Goal: Information Seeking & Learning: Learn about a topic

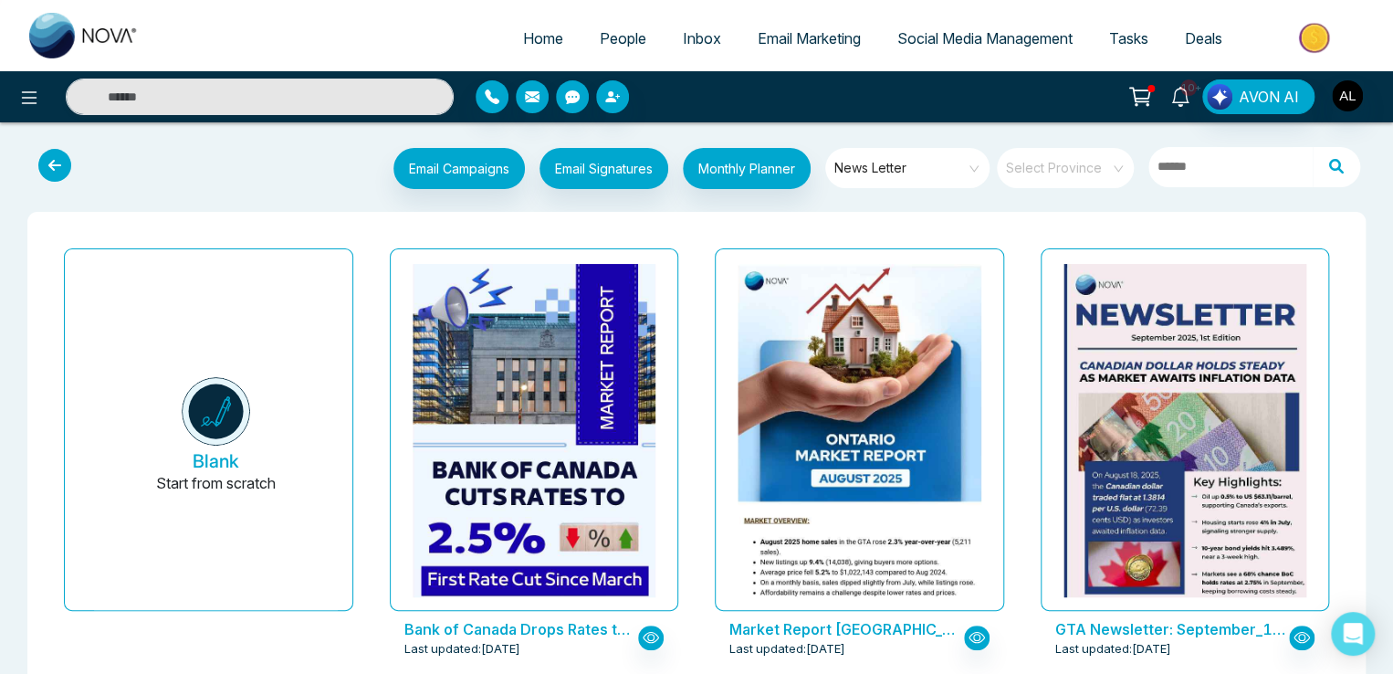
click at [1191, 81] on span "10+" at bounding box center [1189, 87] width 16 height 16
click at [1354, 96] on img "button" at bounding box center [1347, 95] width 31 height 31
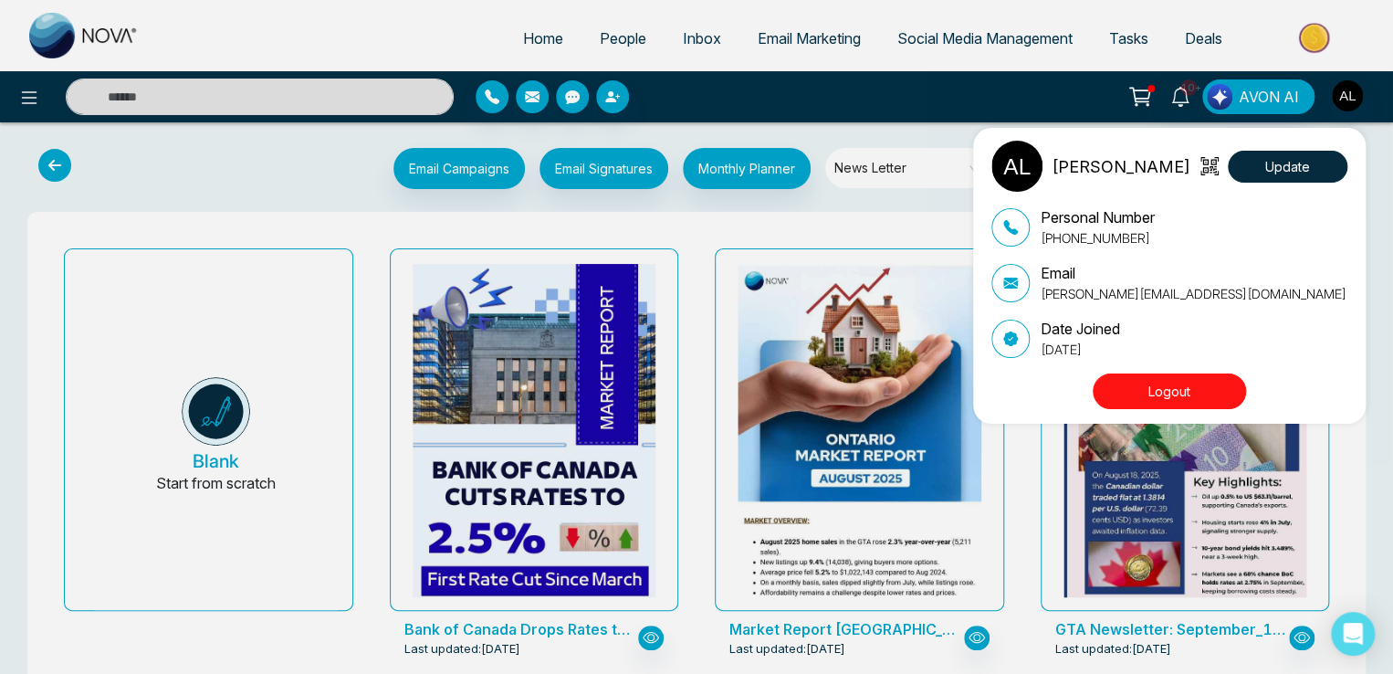
click at [524, 31] on div "ADMIN [PERSON_NAME] Update Personal Number [PHONE_NUMBER] Email [PERSON_NAME][E…" at bounding box center [696, 337] width 1393 height 674
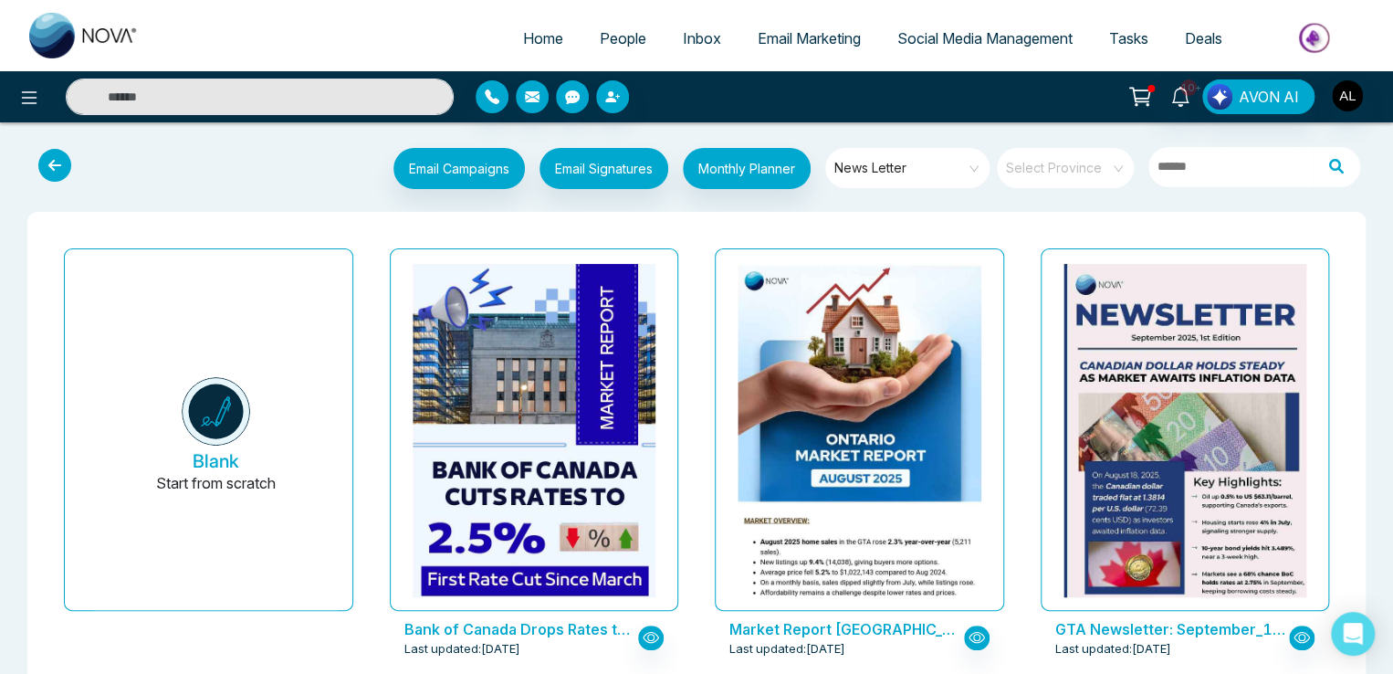
click at [523, 32] on span "Home" at bounding box center [543, 38] width 40 height 18
select select "*"
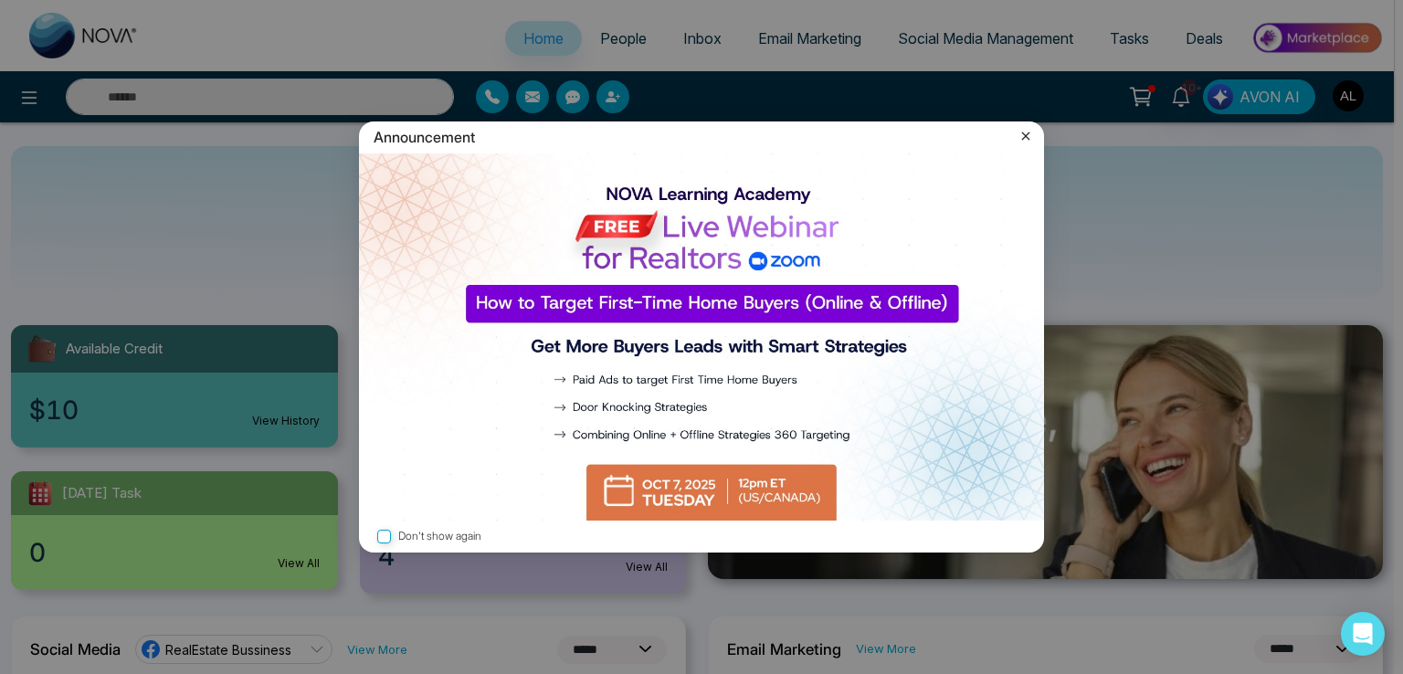
click at [582, 432] on img at bounding box center [701, 337] width 685 height 368
click at [1022, 132] on icon at bounding box center [1026, 136] width 8 height 8
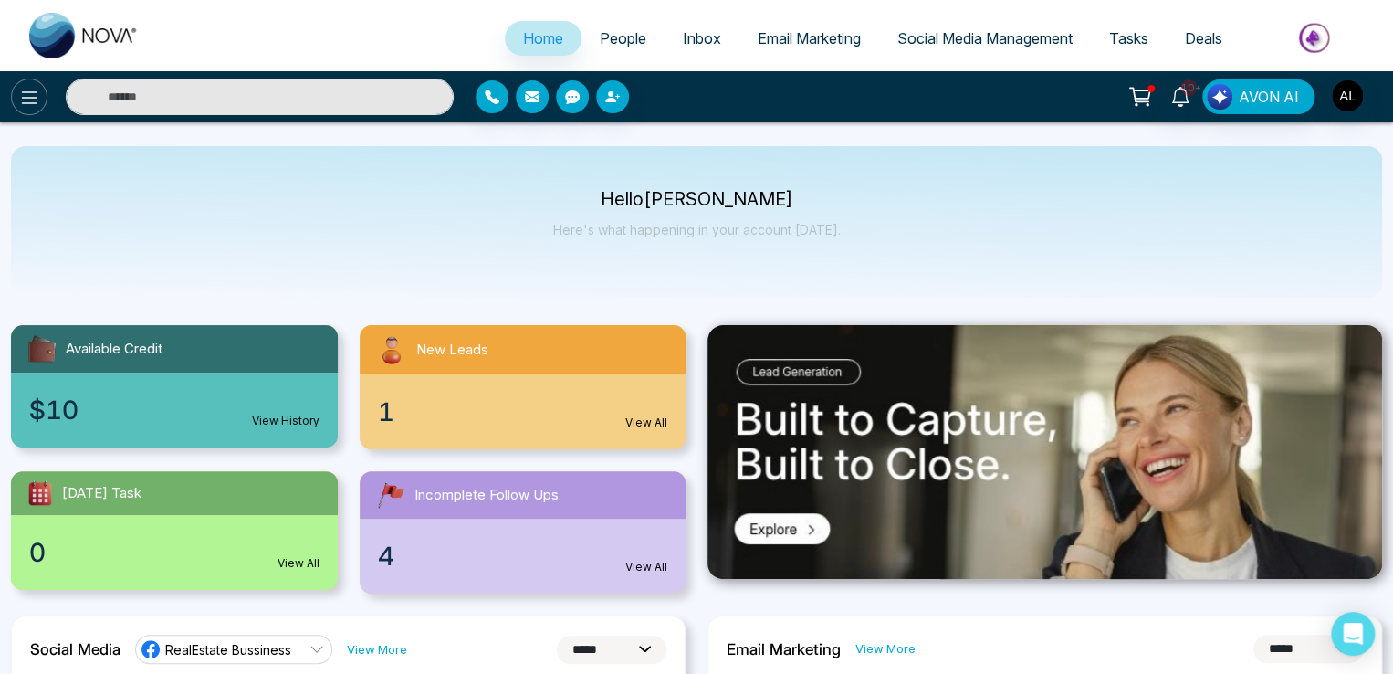
click at [38, 92] on icon at bounding box center [29, 98] width 22 height 22
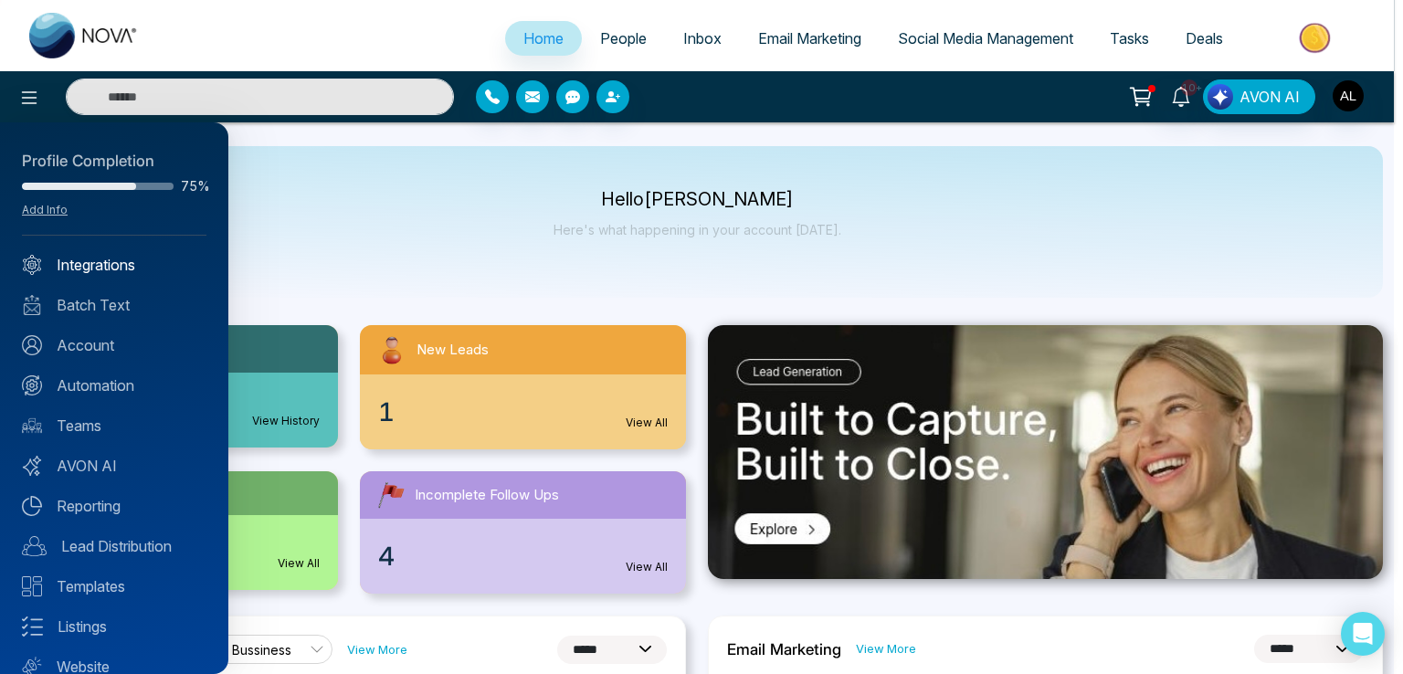
click at [88, 260] on link "Integrations" at bounding box center [114, 265] width 184 height 22
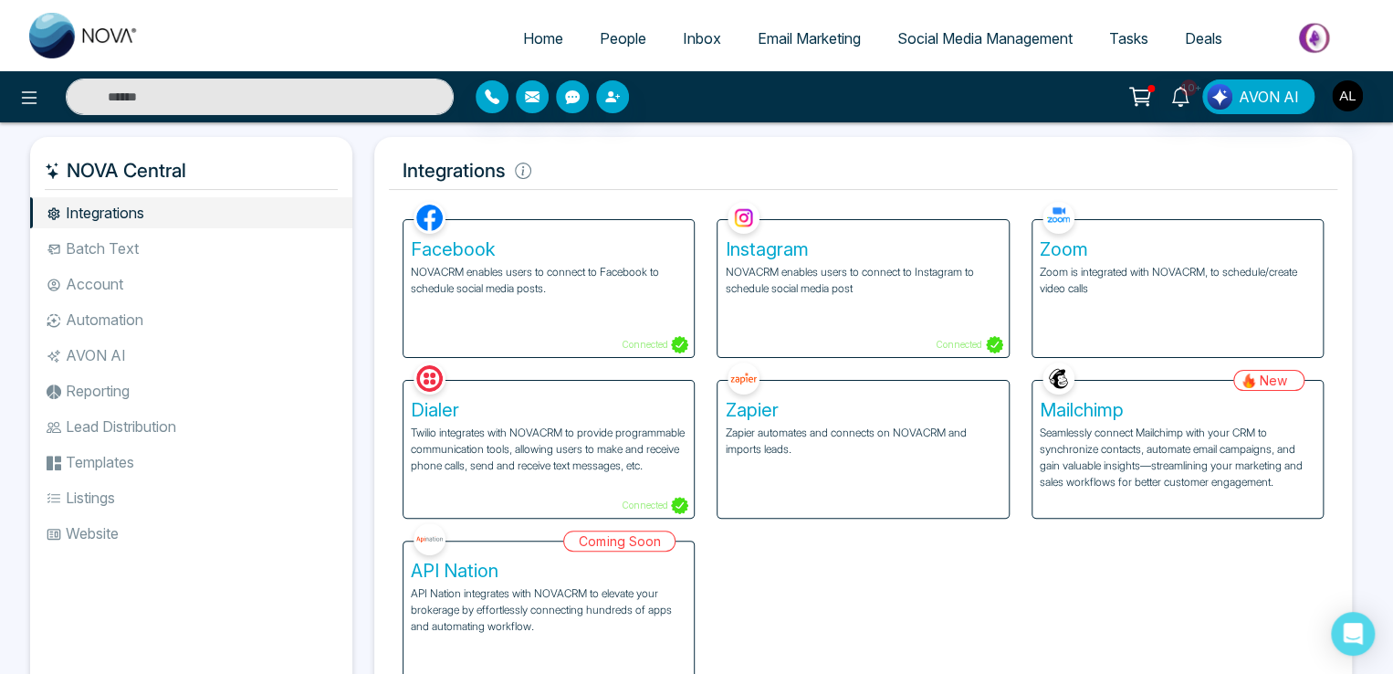
click at [538, 325] on div "Facebook NOVACRM enables users to connect to Facebook to schedule social media …" at bounding box center [549, 288] width 290 height 137
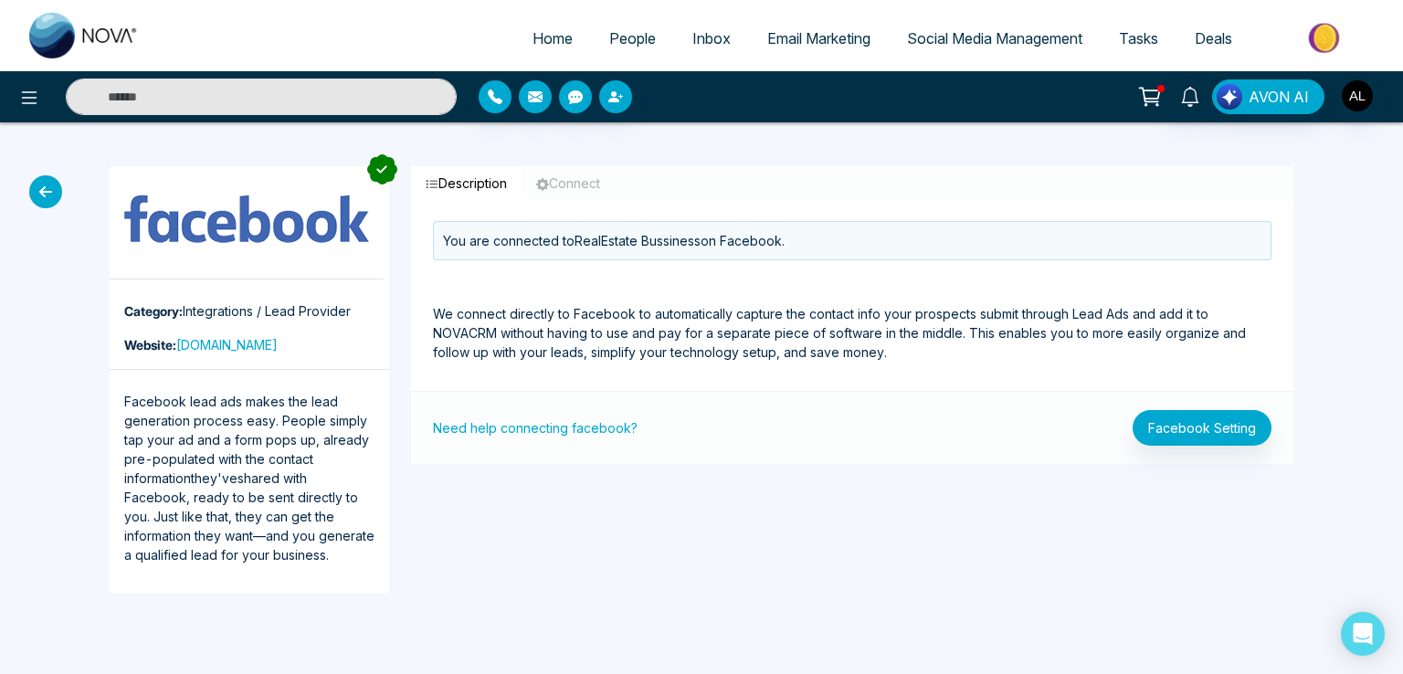
click at [47, 188] on icon at bounding box center [45, 191] width 33 height 33
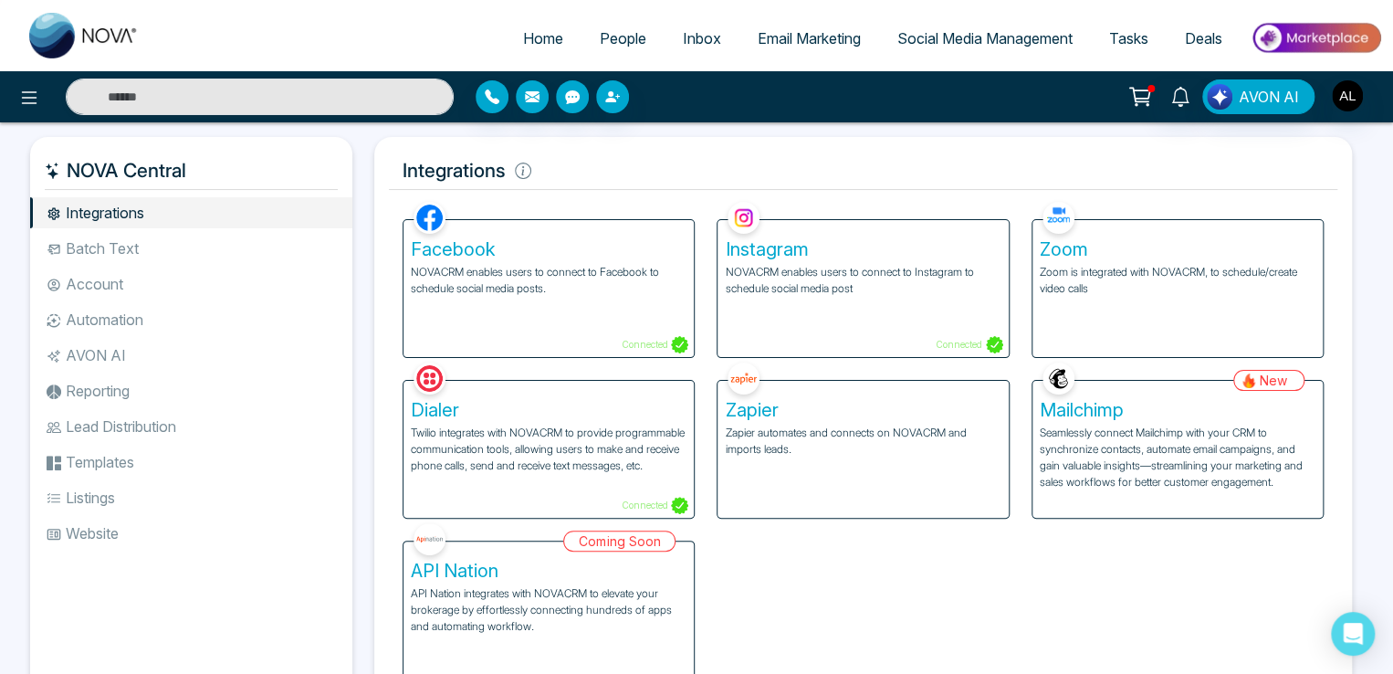
click at [512, 271] on p "NOVACRM enables users to connect to Facebook to schedule social media posts." at bounding box center [549, 280] width 276 height 33
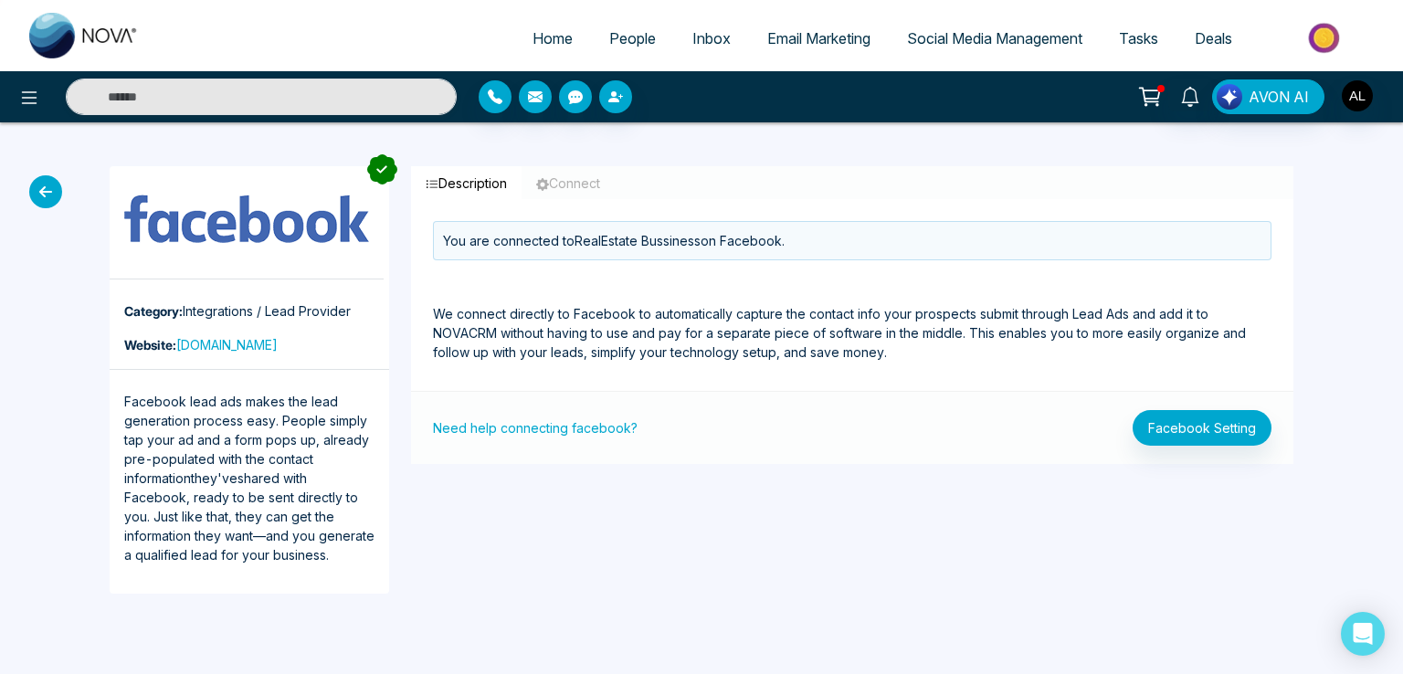
click at [60, 186] on div "Category: Integrations / Lead Provider Website: facebook.com Facebook lead ads …" at bounding box center [701, 379] width 1403 height 515
click at [56, 186] on icon at bounding box center [45, 191] width 33 height 33
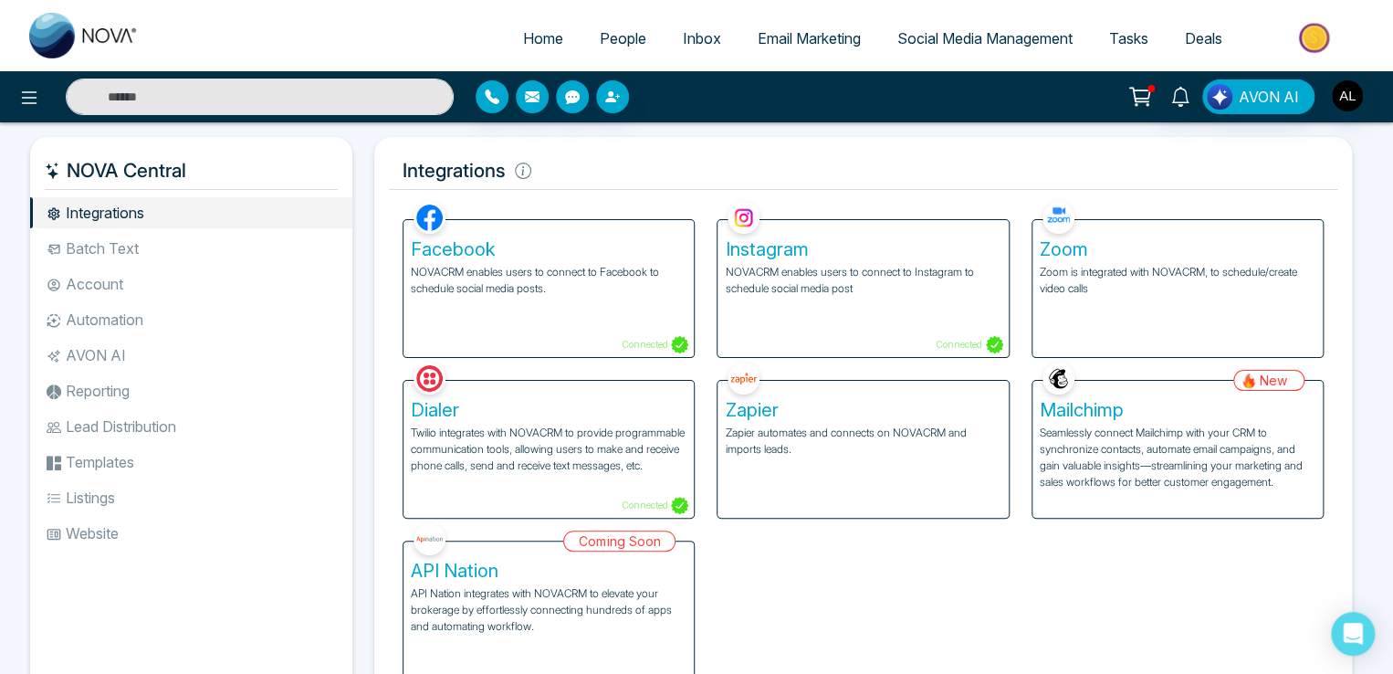
click at [472, 258] on h5 "Facebook" at bounding box center [549, 249] width 276 height 22
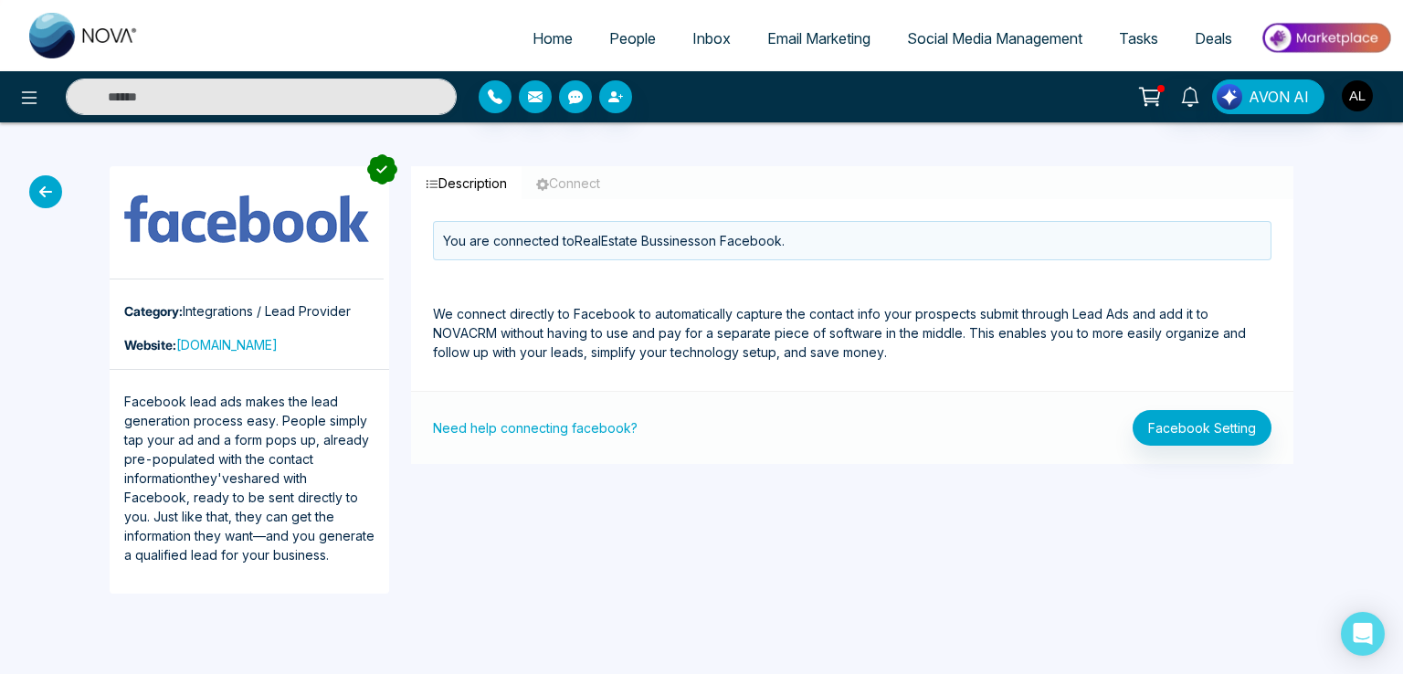
click at [47, 190] on icon at bounding box center [45, 191] width 33 height 33
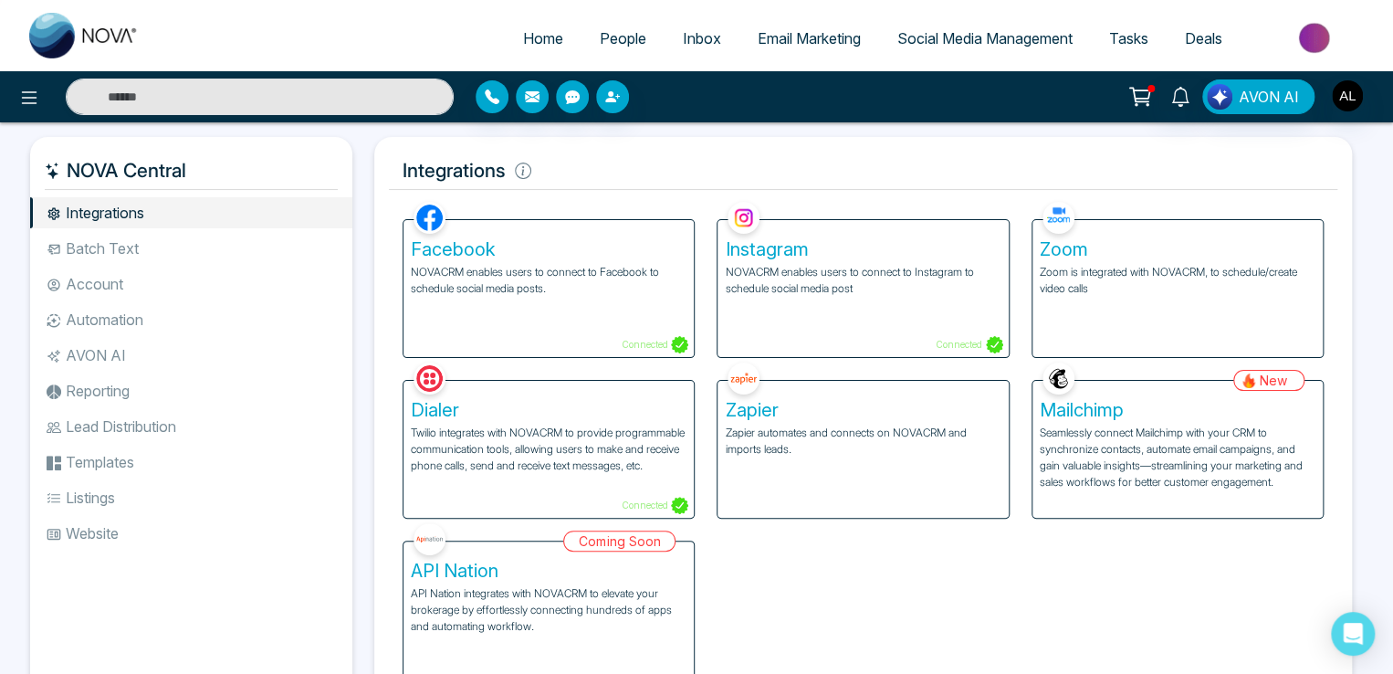
click at [494, 257] on h5 "Facebook" at bounding box center [549, 249] width 276 height 22
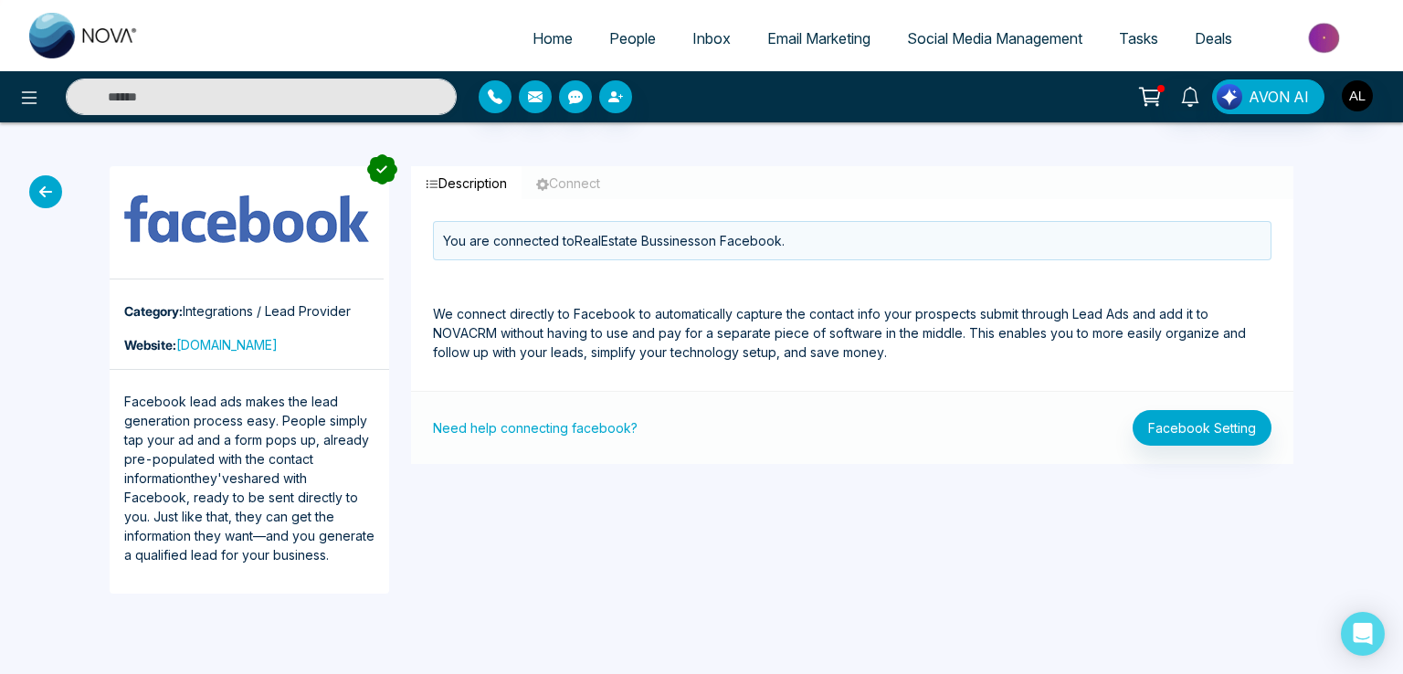
click at [57, 189] on icon at bounding box center [45, 191] width 33 height 33
